Goal: Task Accomplishment & Management: Manage account settings

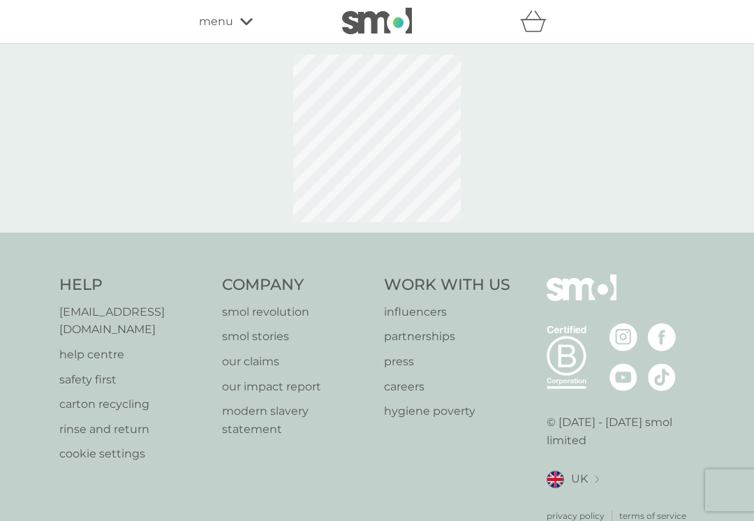
select select "119"
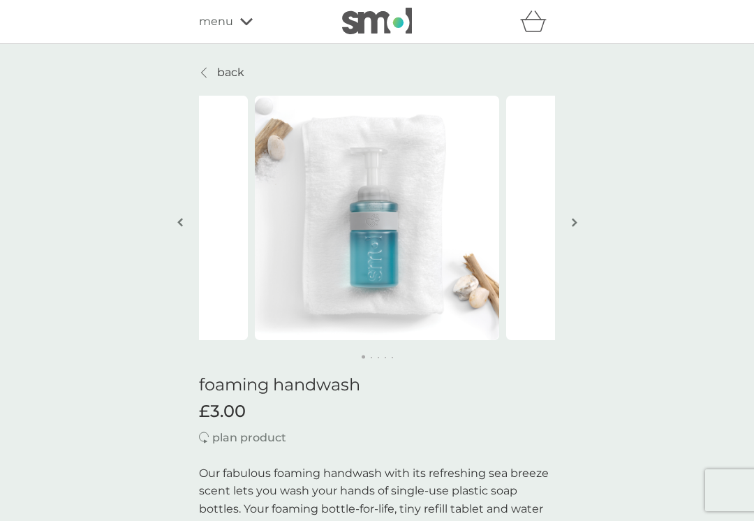
click at [239, 18] on div "menu" at bounding box center [258, 22] width 119 height 18
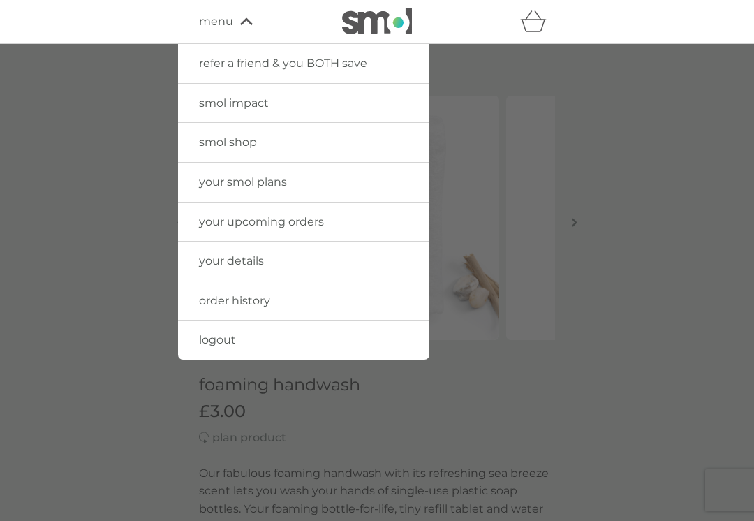
click at [239, 260] on span "your details" at bounding box center [231, 260] width 65 height 13
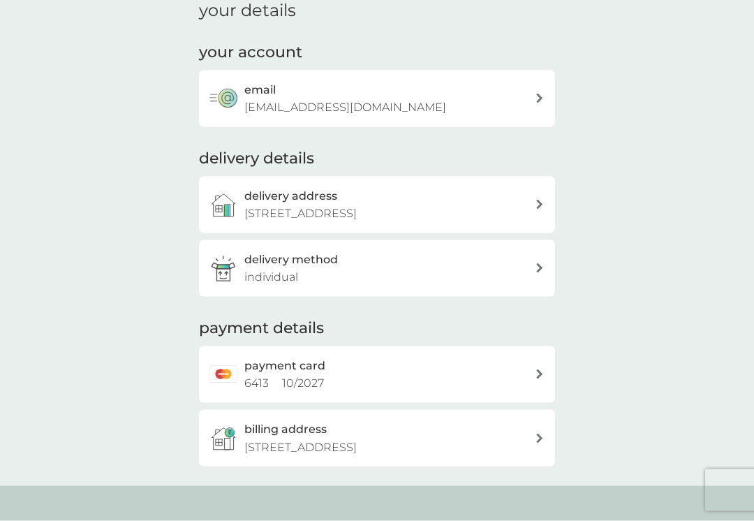
scroll to position [64, 0]
click at [531, 260] on div "delivery method individual" at bounding box center [389, 268] width 290 height 36
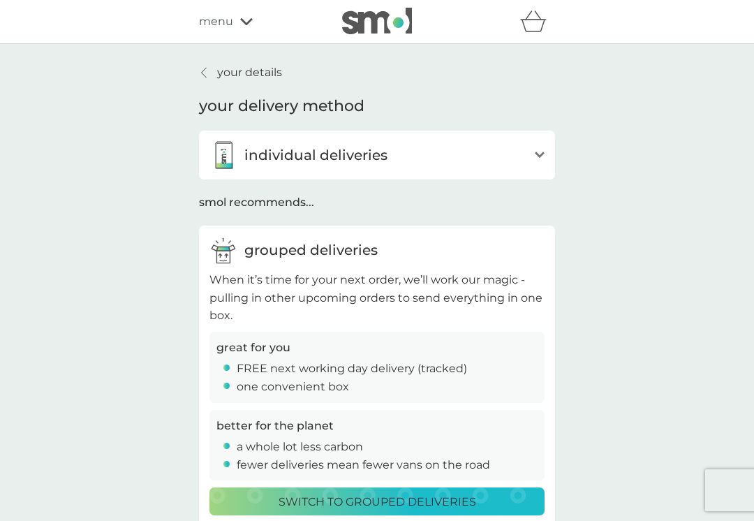
click at [208, 68] on div at bounding box center [205, 72] width 10 height 11
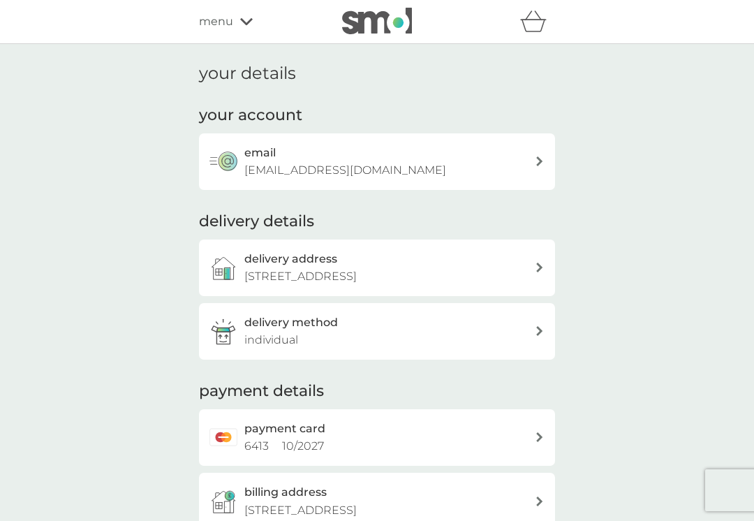
click at [253, 22] on div "menu" at bounding box center [258, 22] width 119 height 18
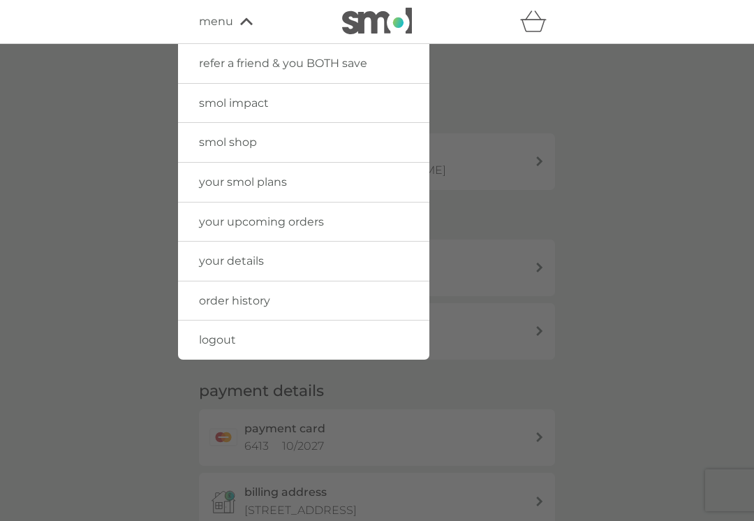
click at [261, 188] on span "your smol plans" at bounding box center [243, 181] width 88 height 13
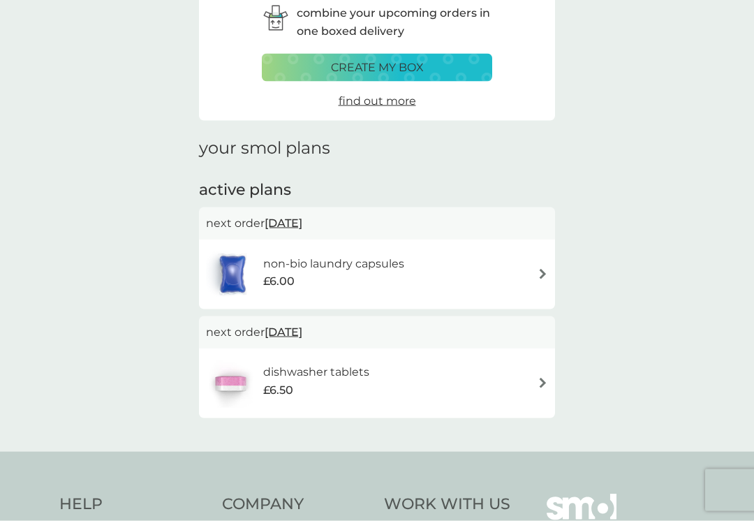
scroll to position [70, 0]
click at [539, 268] on img at bounding box center [542, 273] width 10 height 10
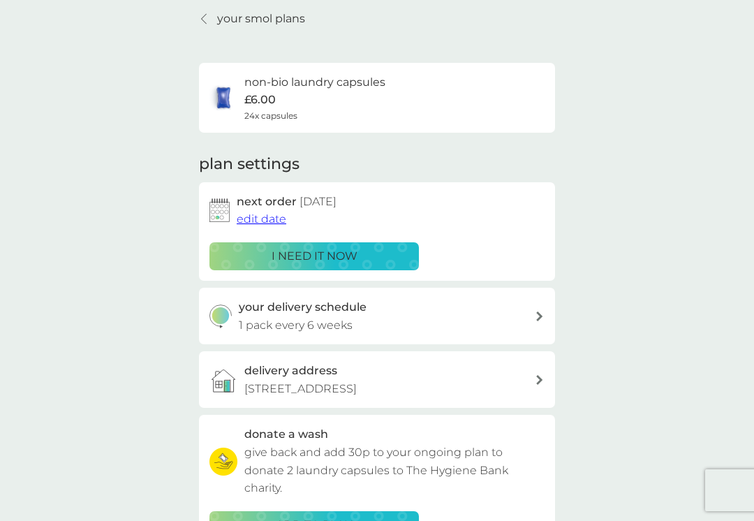
scroll to position [94, 0]
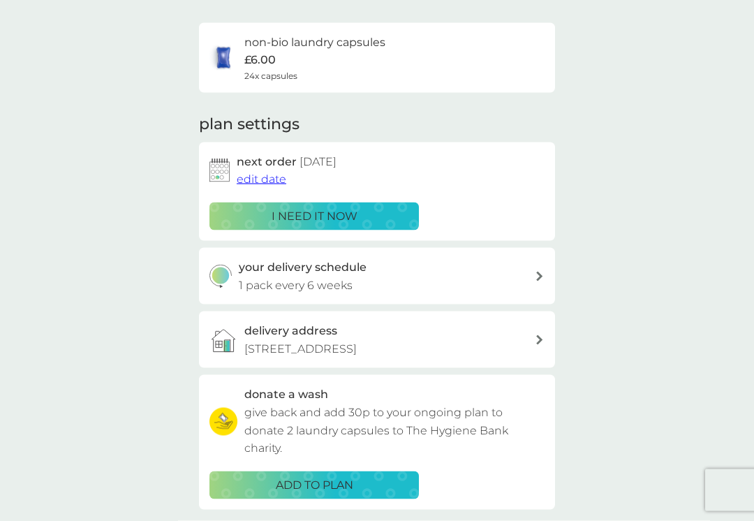
click at [533, 275] on div "your delivery schedule 1 pack every 6 weeks" at bounding box center [387, 276] width 297 height 36
select select "42"
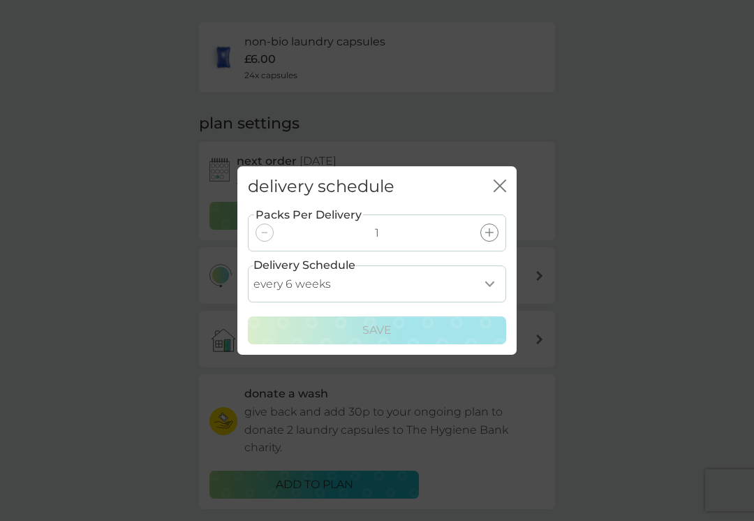
click at [486, 234] on div at bounding box center [489, 232] width 18 height 18
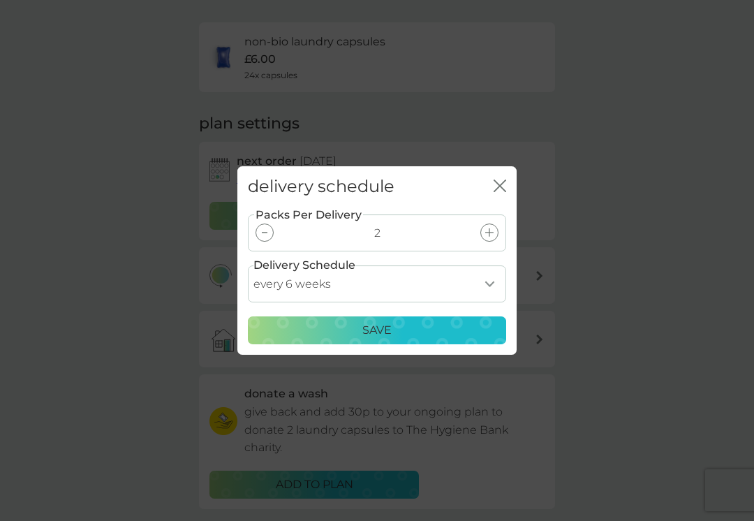
click at [386, 336] on p "Save" at bounding box center [376, 330] width 29 height 18
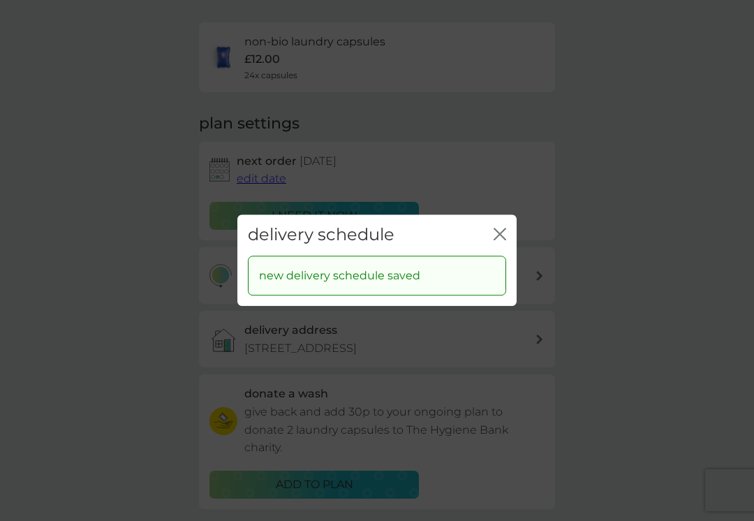
click at [493, 239] on icon "close" at bounding box center [499, 234] width 13 height 13
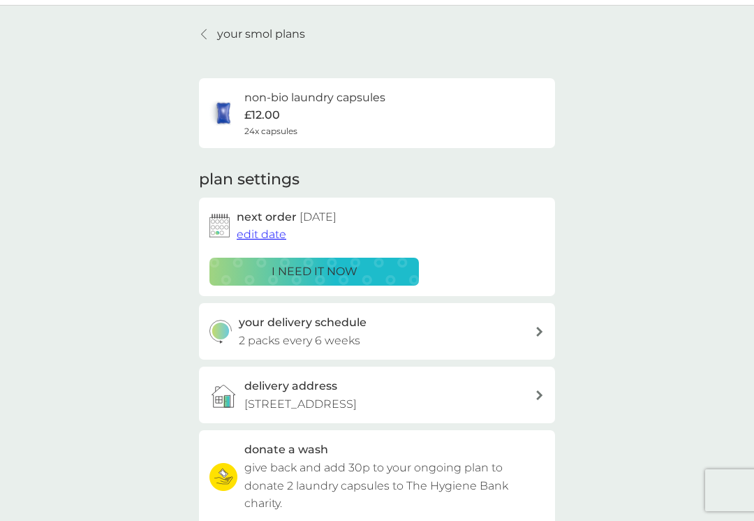
scroll to position [0, 0]
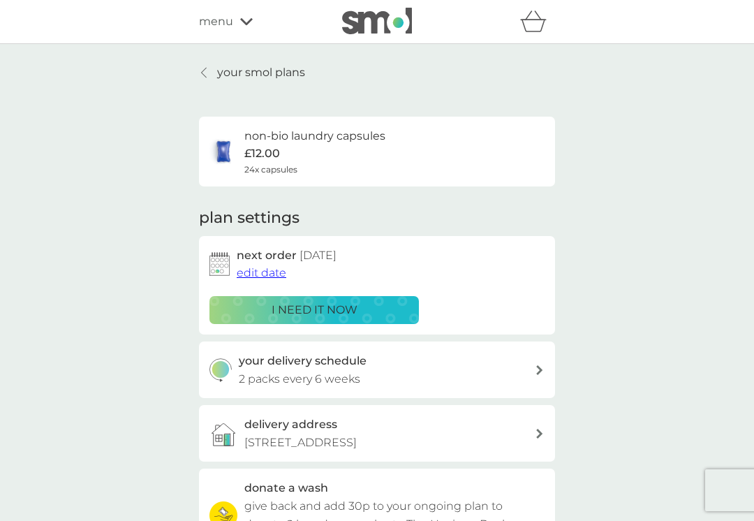
click at [224, 68] on p "your smol plans" at bounding box center [261, 73] width 88 height 18
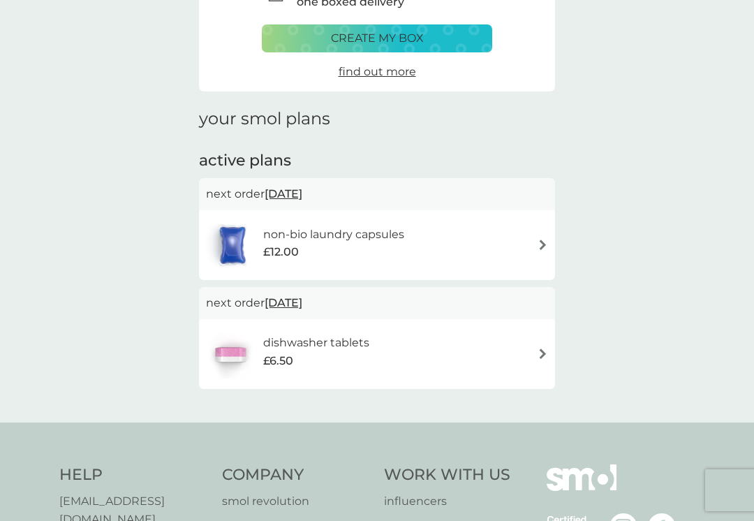
scroll to position [136, 0]
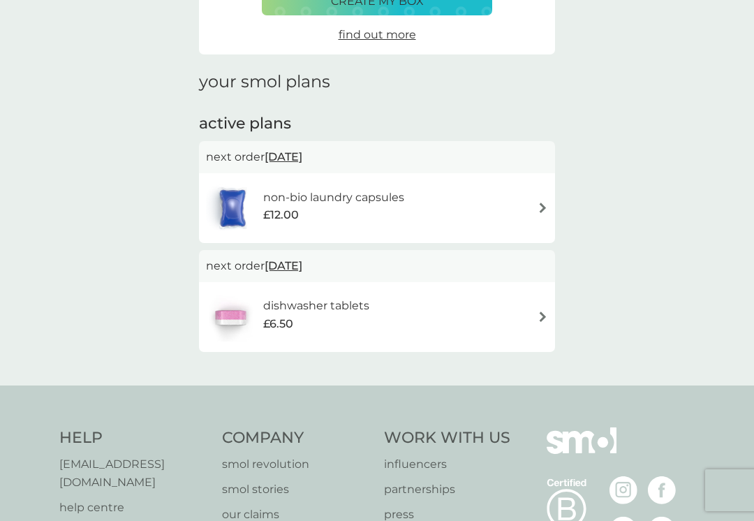
click at [540, 311] on img at bounding box center [542, 316] width 10 height 10
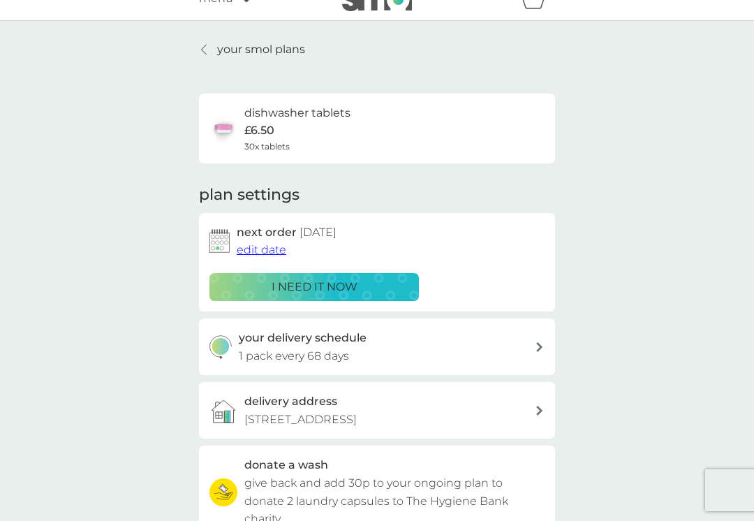
scroll to position [137, 0]
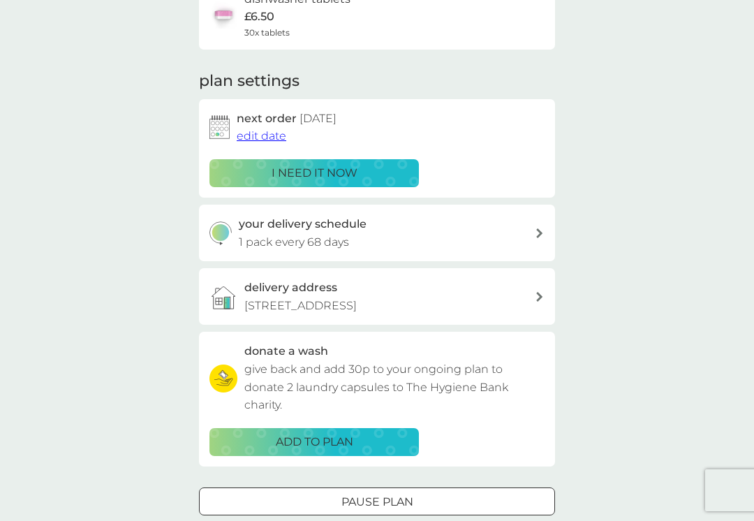
click at [535, 228] on div at bounding box center [539, 233] width 11 height 10
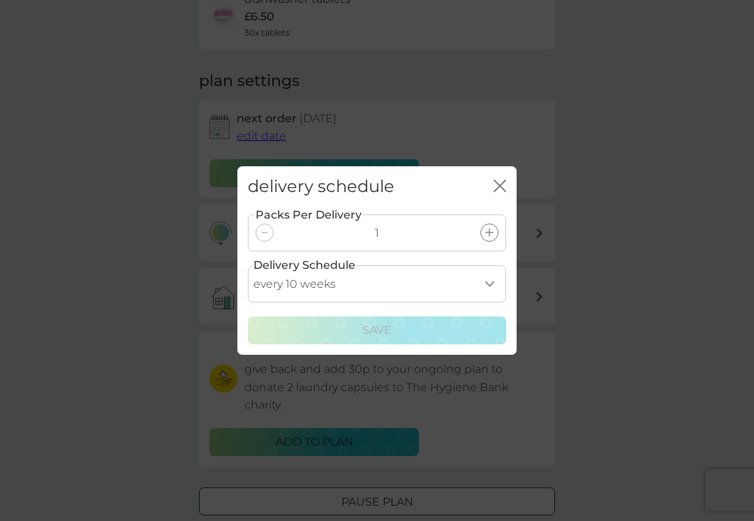
click at [489, 288] on select "every 1 week every 2 weeks every 3 weeks every 4 weeks every 5 weeks every 6 we…" at bounding box center [377, 283] width 258 height 37
select select "84"
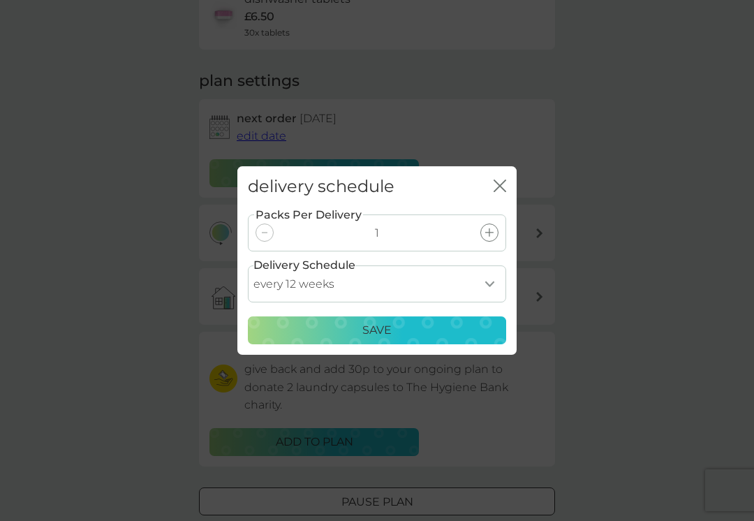
click at [373, 333] on p "Save" at bounding box center [376, 330] width 29 height 18
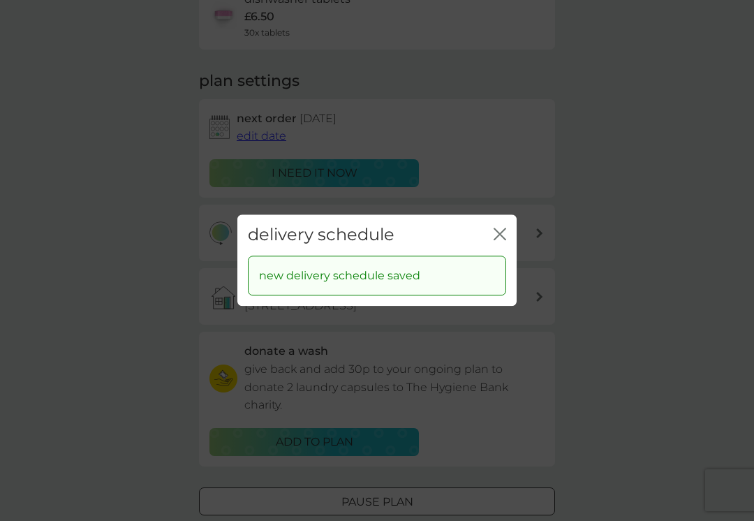
click at [502, 239] on icon "close" at bounding box center [503, 233] width 6 height 11
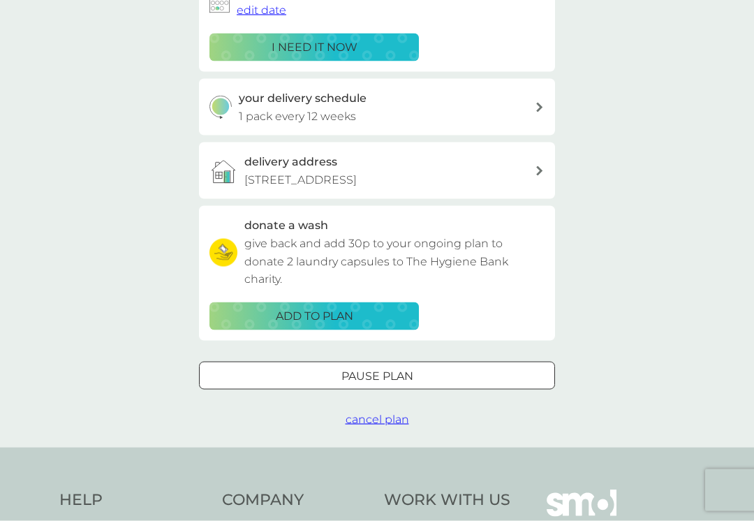
scroll to position [0, 0]
